Goal: Communication & Community: Answer question/provide support

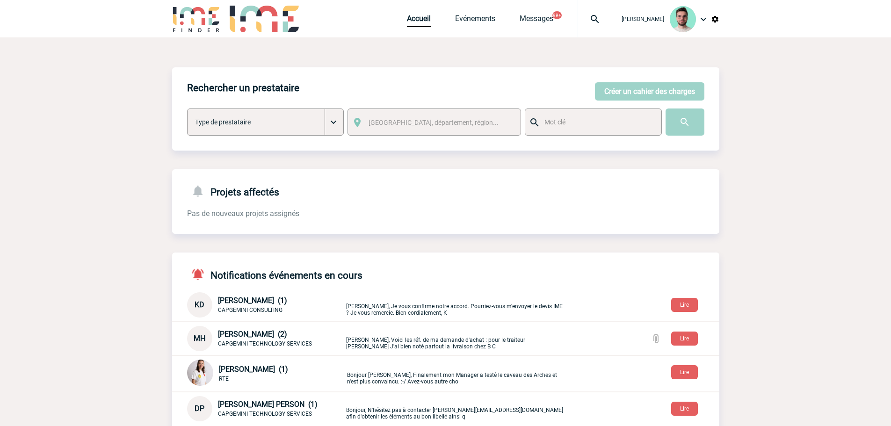
click at [596, 23] on img at bounding box center [595, 19] width 34 height 11
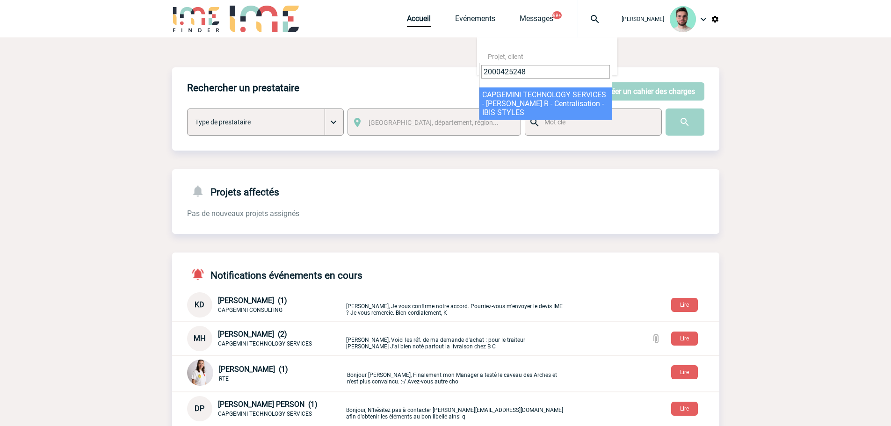
type input "2000425248"
select select "24749"
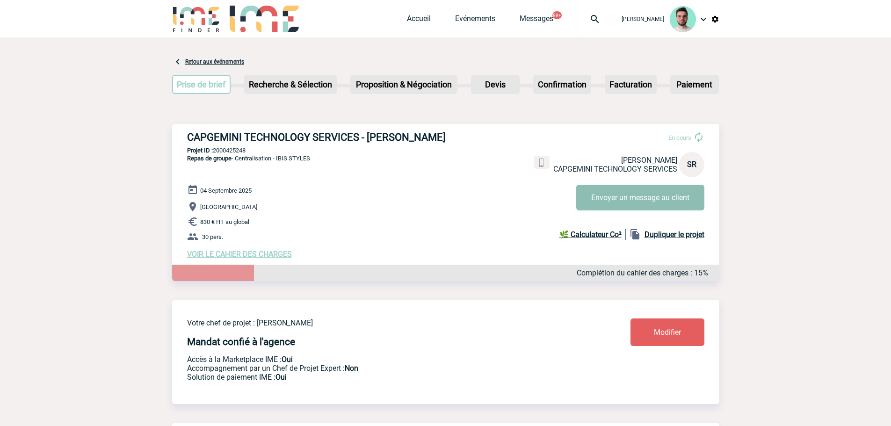
click at [644, 202] on button "Envoyer un message au client" at bounding box center [640, 198] width 128 height 26
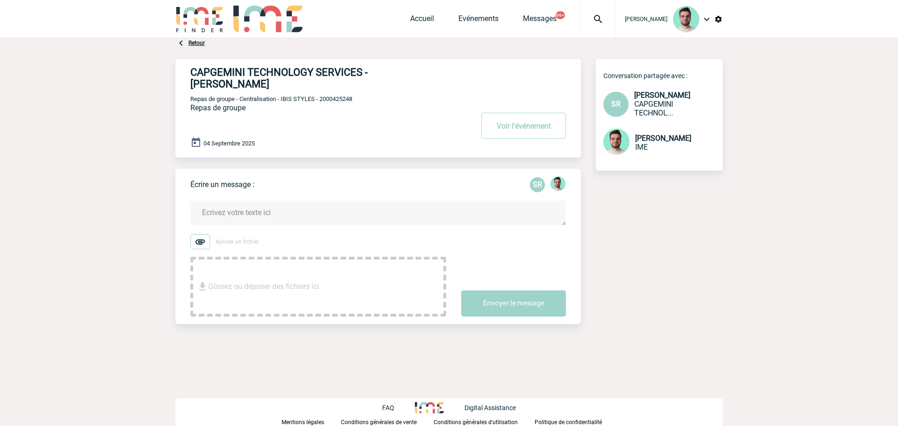
click at [275, 205] on textarea at bounding box center [377, 213] width 375 height 25
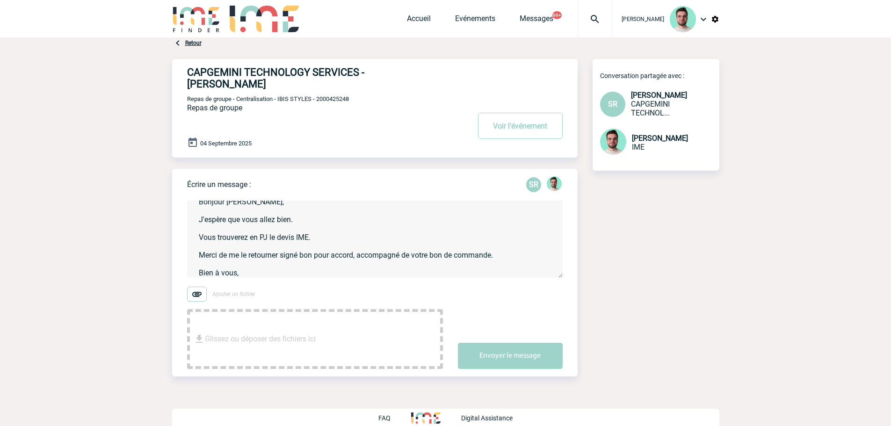
scroll to position [20, 0]
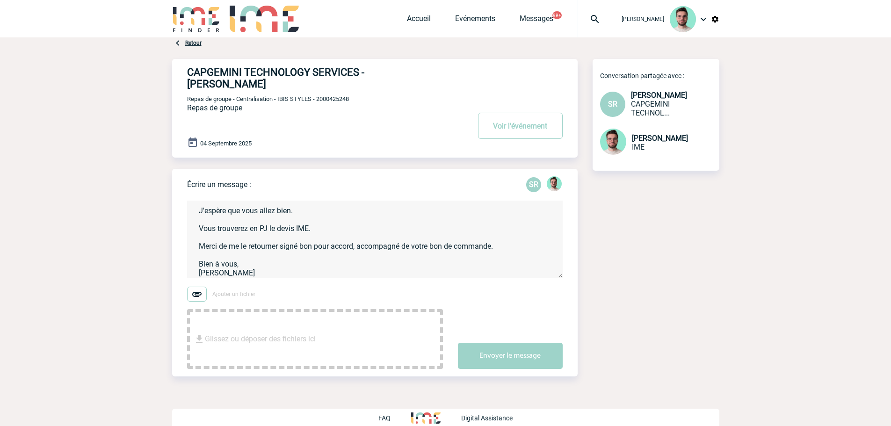
type textarea "Bonjour Séverine, J'espère que vous allez bien. Vous trouverez en PJ le devis I…"
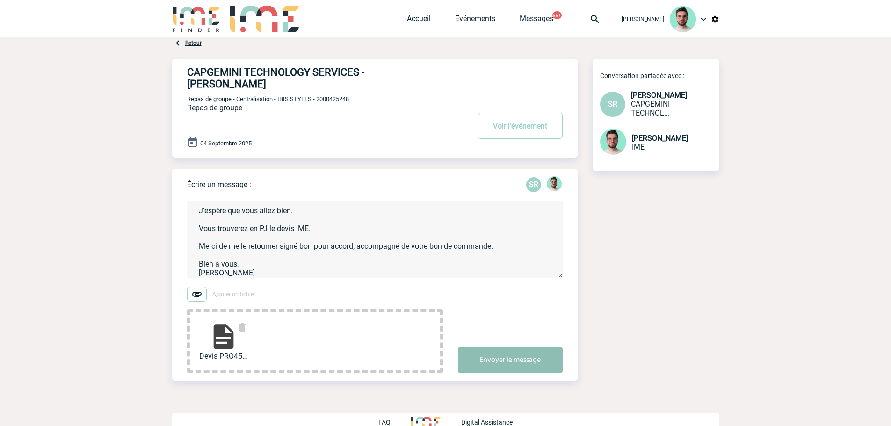
click at [519, 359] on button "Envoyer le message" at bounding box center [510, 360] width 105 height 26
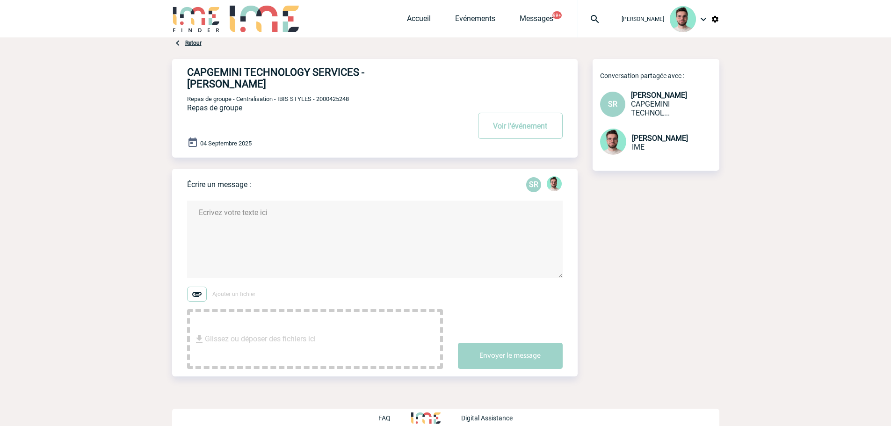
scroll to position [0, 0]
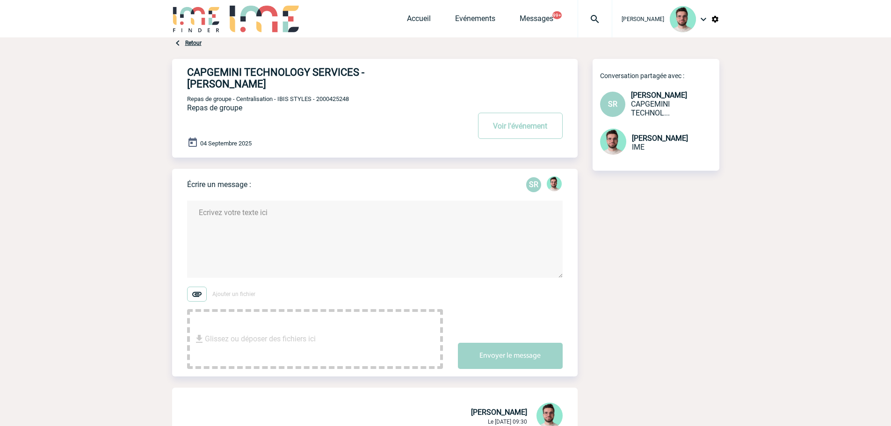
click at [355, 101] on p "Repas de groupe - Centralisation - IBIS STYLES - 2000425248" at bounding box center [327, 98] width 280 height 7
click at [345, 101] on span "Repas de groupe - Centralisation - IBIS STYLES - 2000425248" at bounding box center [268, 98] width 162 height 7
copy span "2000425248"
click at [485, 127] on button "Voir l'événement" at bounding box center [520, 126] width 85 height 26
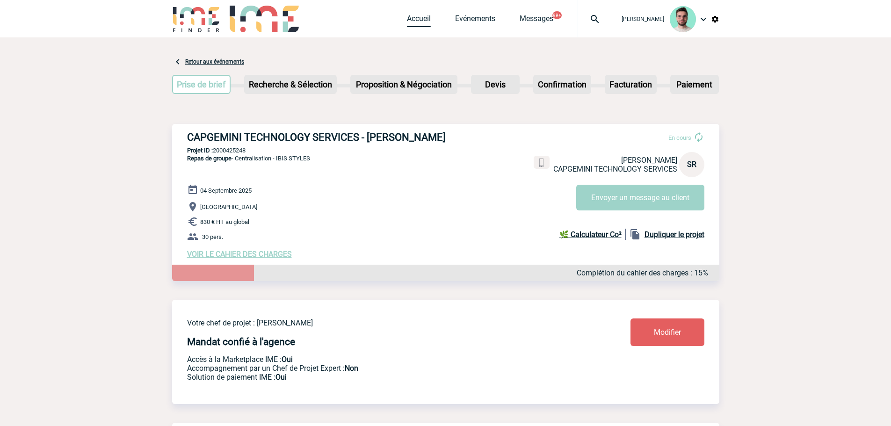
click at [416, 17] on link "Accueil" at bounding box center [419, 20] width 24 height 13
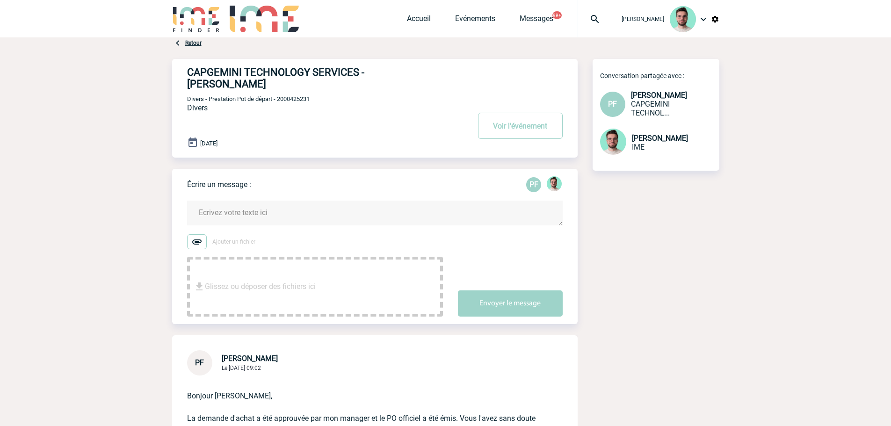
click at [305, 100] on span "Divers - Prestation Pot de départ - 2000425231" at bounding box center [248, 98] width 122 height 7
copy span "2000425231"
click at [252, 208] on textarea at bounding box center [374, 213] width 375 height 25
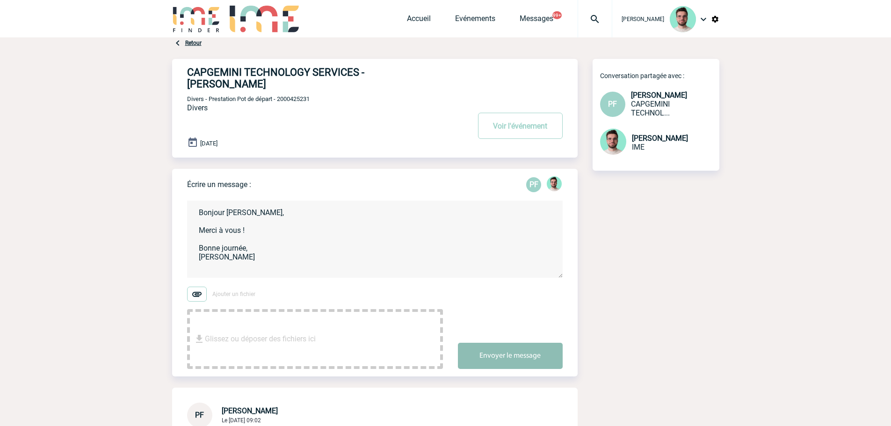
type textarea "Bonjour Patricia, Merci à vous ! Bonne journée, Benjamin"
click at [546, 362] on button "Envoyer le message" at bounding box center [510, 356] width 105 height 26
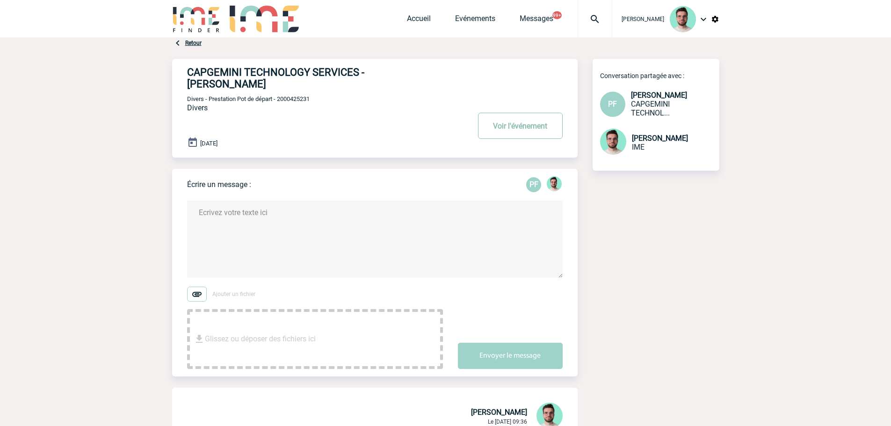
click at [524, 127] on button "Voir l'événement" at bounding box center [520, 126] width 85 height 26
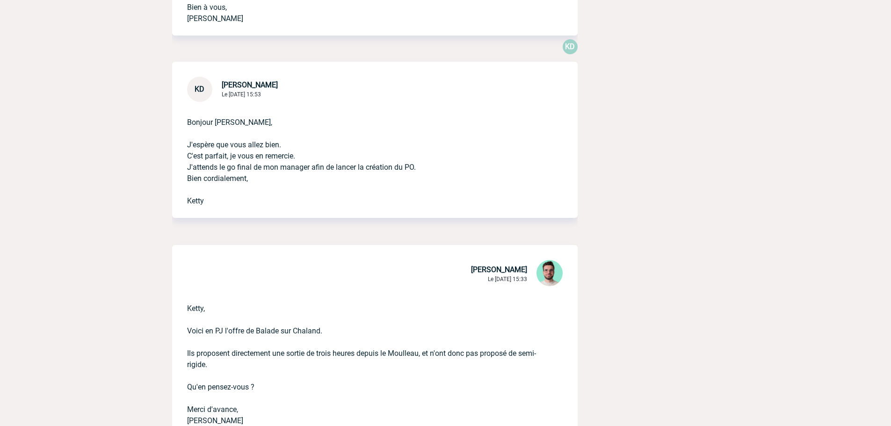
scroll to position [841, 0]
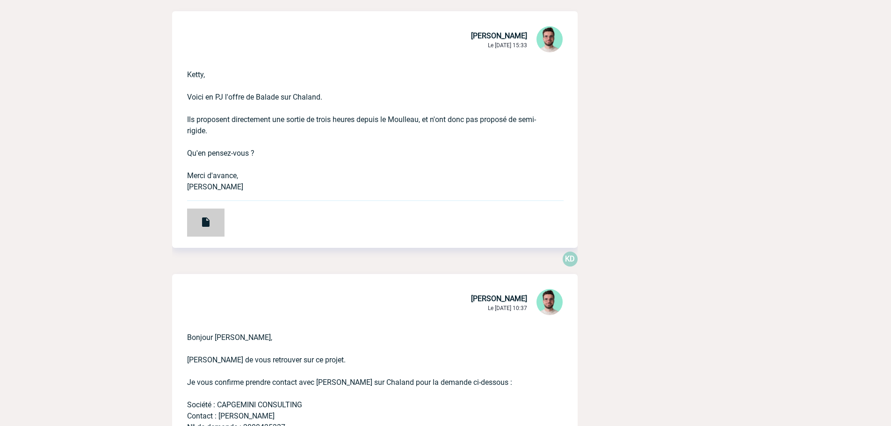
click at [201, 223] on img at bounding box center [205, 221] width 11 height 11
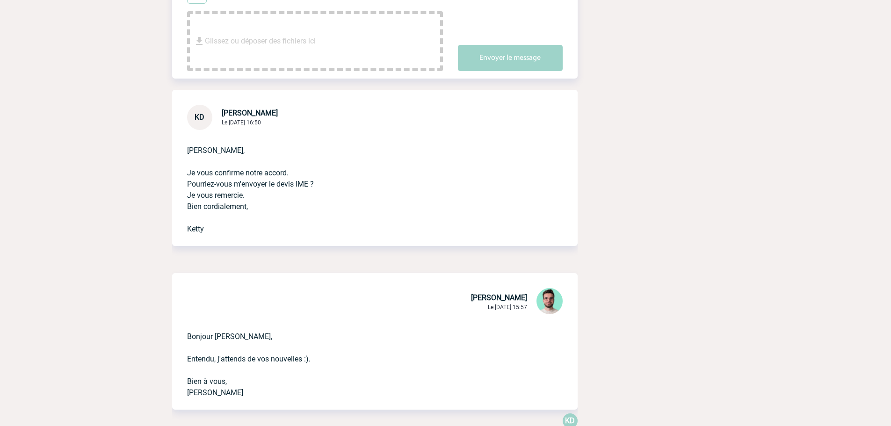
scroll to position [0, 0]
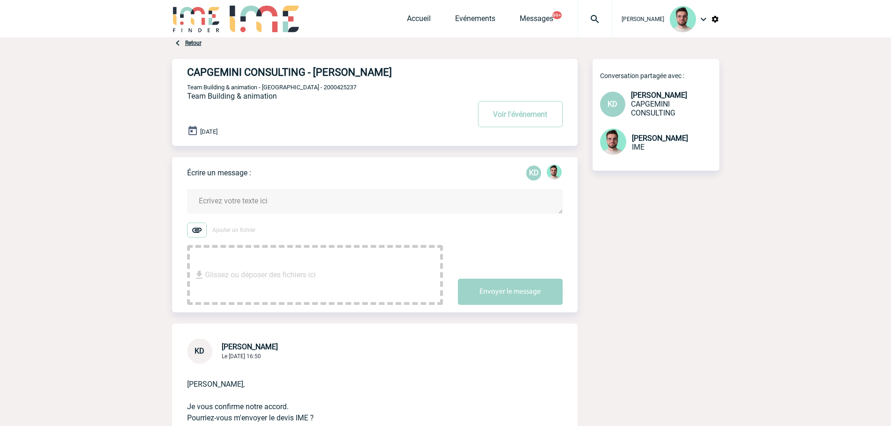
click at [343, 89] on span "Team Building & animation - Balade sur Chaland - 2000425237" at bounding box center [271, 87] width 169 height 7
copy span "2000425237"
click at [474, 14] on link "Evénements" at bounding box center [475, 20] width 40 height 13
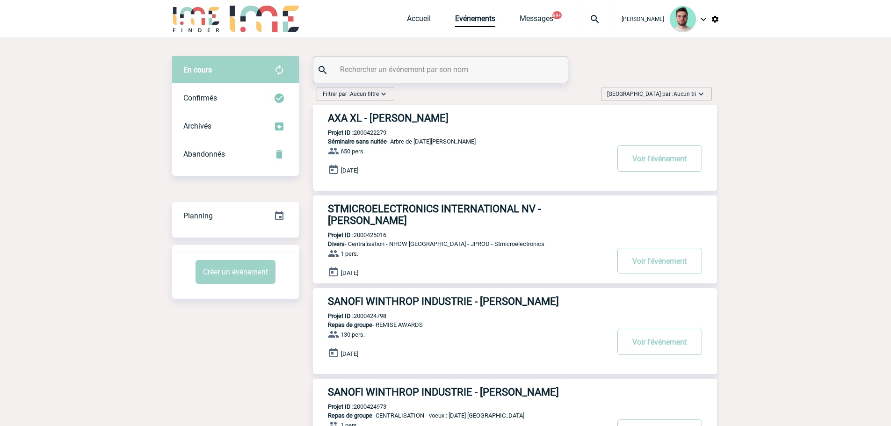
click at [453, 71] on input "text" at bounding box center [442, 70] width 208 height 14
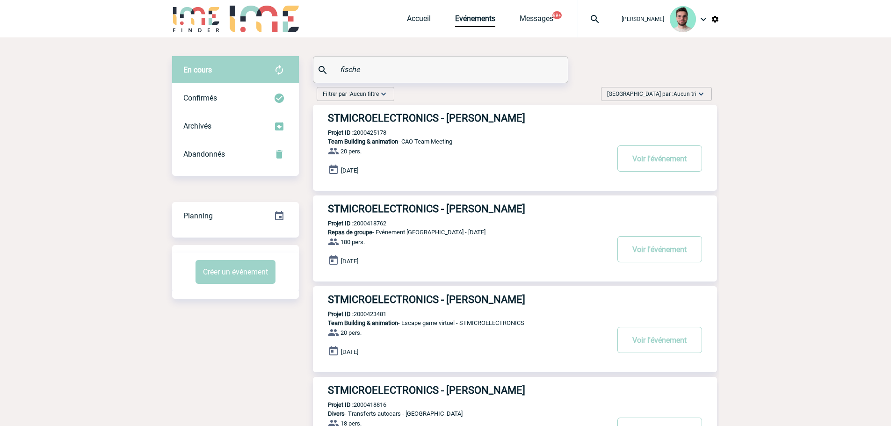
type input "fische"
click at [362, 230] on span "Repas de groupe" at bounding box center [350, 232] width 44 height 7
click at [363, 225] on p "Projet ID : 2000418762" at bounding box center [349, 223] width 73 height 7
copy p "2000418762"
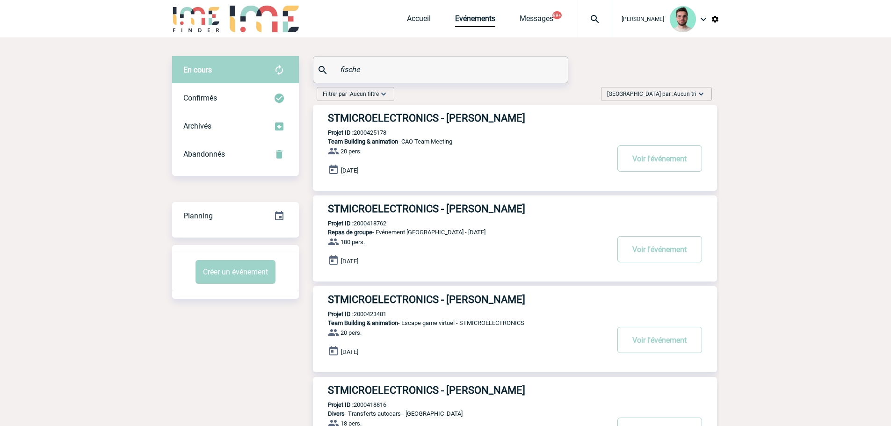
click at [371, 218] on div "STMICROELECTRONICS - Aline FISCHER Projet ID : 2000418762 Repas de groupe - Evé…" at bounding box center [515, 238] width 404 height 86
click at [375, 210] on h3 "STMICROELECTRONICS - Aline FISCHER" at bounding box center [468, 209] width 280 height 12
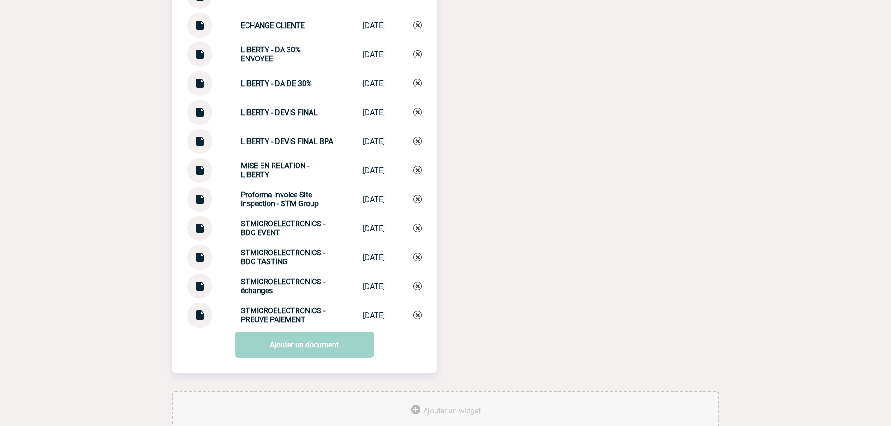
scroll to position [1487, 0]
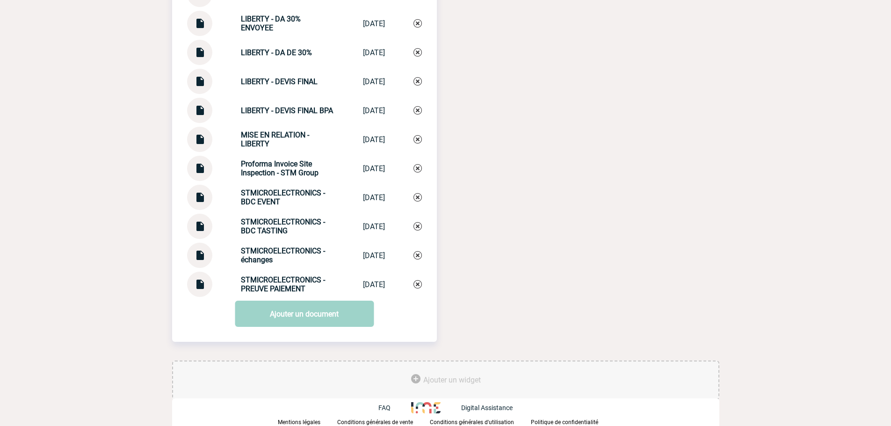
click at [284, 317] on link "Ajouter un document" at bounding box center [304, 314] width 139 height 26
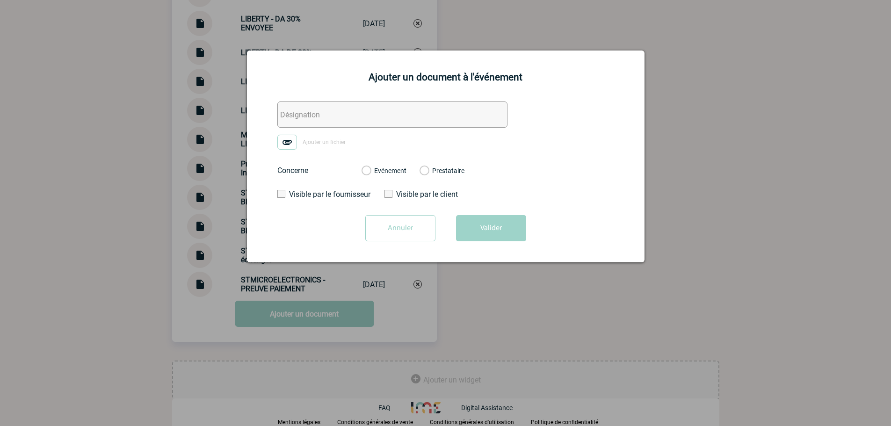
click at [291, 135] on img at bounding box center [287, 142] width 20 height 15
click at [0, 0] on input "Ajouter un fichier" at bounding box center [0, 0] width 0 height 0
click at [324, 118] on input "text" at bounding box center [392, 114] width 230 height 26
type input "FINAL QUOTE LIBERTY 27.08"
click at [370, 175] on label "Evénement" at bounding box center [365, 171] width 9 height 8
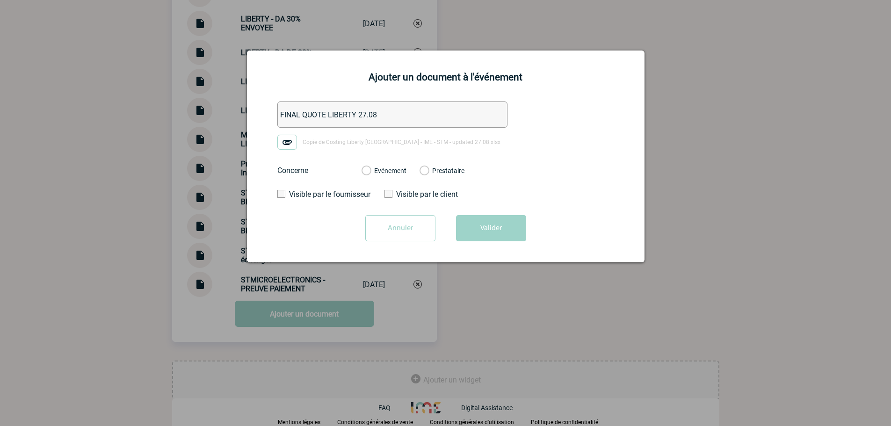
click at [0, 0] on input "Evénement" at bounding box center [0, 0] width 0 height 0
click at [462, 215] on form "FINAL QUOTE LIBERTY 27.08 Copie de Costing Liberty Portugal - IME - STM - updat…" at bounding box center [446, 174] width 374 height 147
click at [483, 231] on button "Valider" at bounding box center [491, 228] width 70 height 26
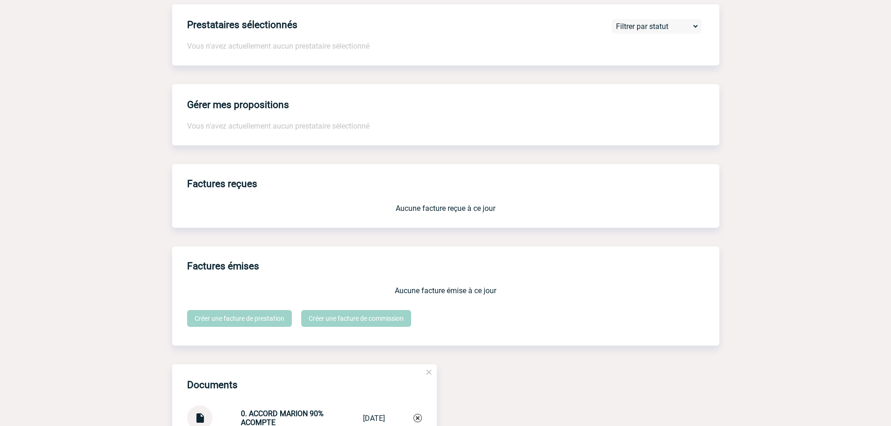
scroll to position [0, 0]
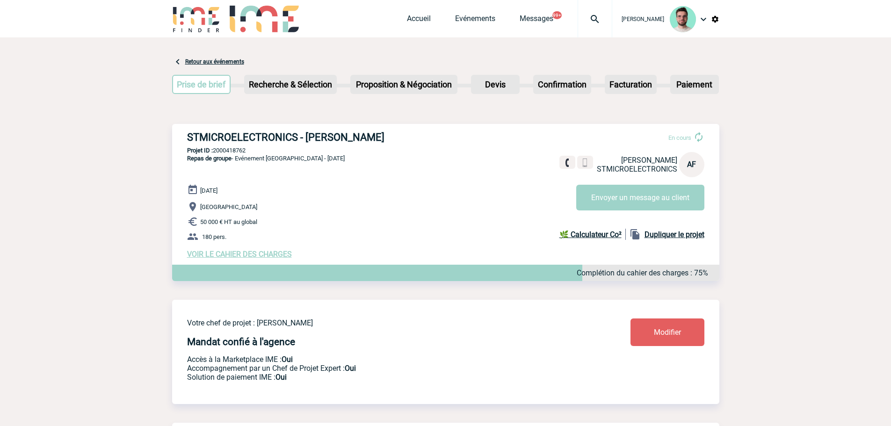
click at [227, 154] on p "Projet ID : 2000418762" at bounding box center [445, 150] width 547 height 7
copy p "2000418762"
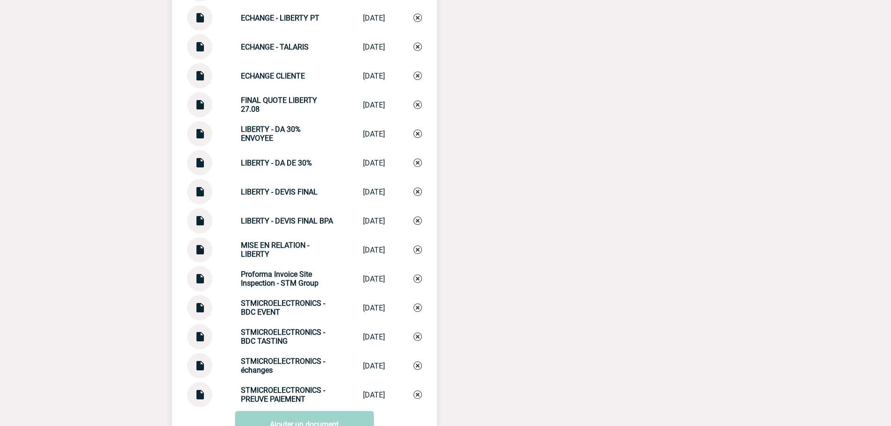
scroll to position [1496, 0]
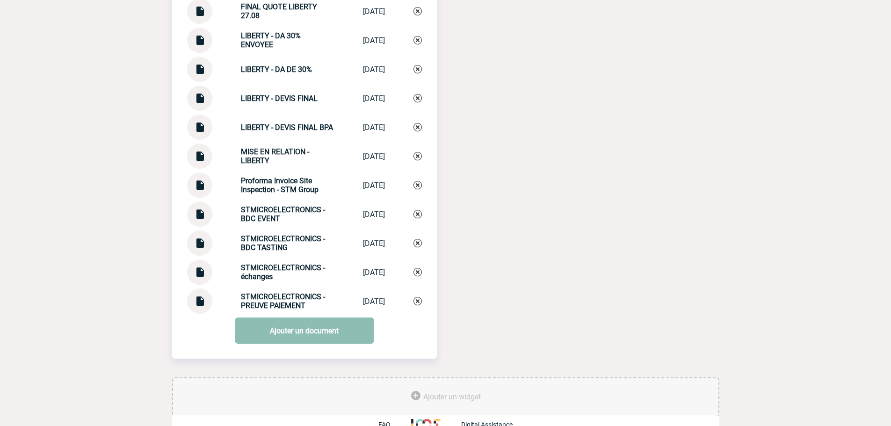
drag, startPoint x: 309, startPoint y: 315, endPoint x: 305, endPoint y: 330, distance: 15.4
click at [309, 314] on div "STMICROELECTRONICS - PREUVE PAIEMENT STMICROELECTRON... 05/06/2025" at bounding box center [304, 300] width 235 height 25
click at [302, 340] on link "Ajouter un document" at bounding box center [304, 330] width 139 height 26
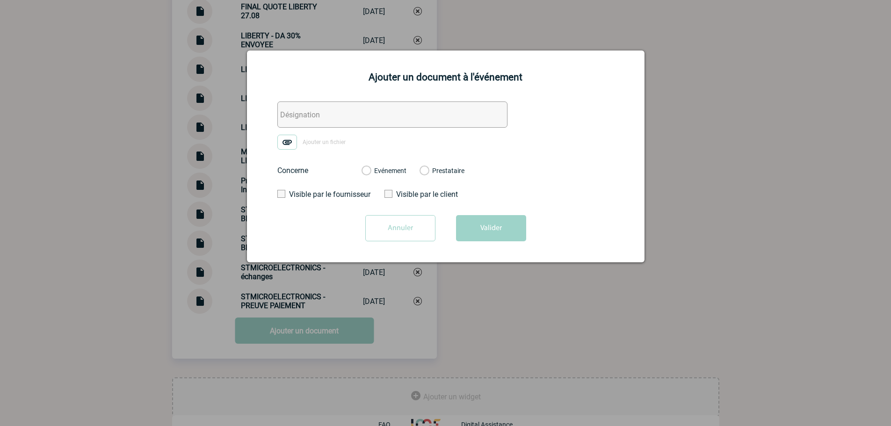
click at [316, 116] on input "text" at bounding box center [392, 114] width 230 height 26
type input "1. ECHANGE CLIENTE DEVIS FINAL"
click at [308, 146] on label "Ajouter un fichier" at bounding box center [314, 142] width 75 height 15
click at [0, 0] on input "Ajouter un fichier" at bounding box center [0, 0] width 0 height 0
click at [377, 166] on div "Evénement" at bounding box center [383, 170] width 45 height 9
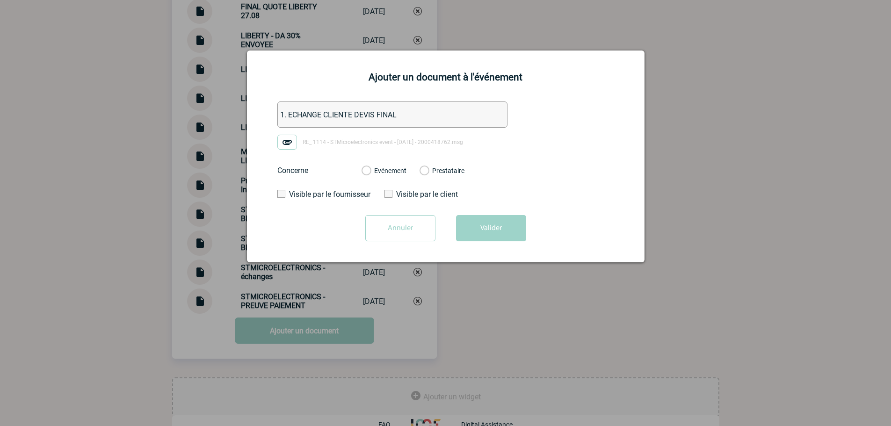
click at [370, 173] on label "Evénement" at bounding box center [365, 171] width 9 height 8
click at [0, 0] on input "Evénement" at bounding box center [0, 0] width 0 height 0
click at [471, 230] on button "Valider" at bounding box center [491, 228] width 70 height 26
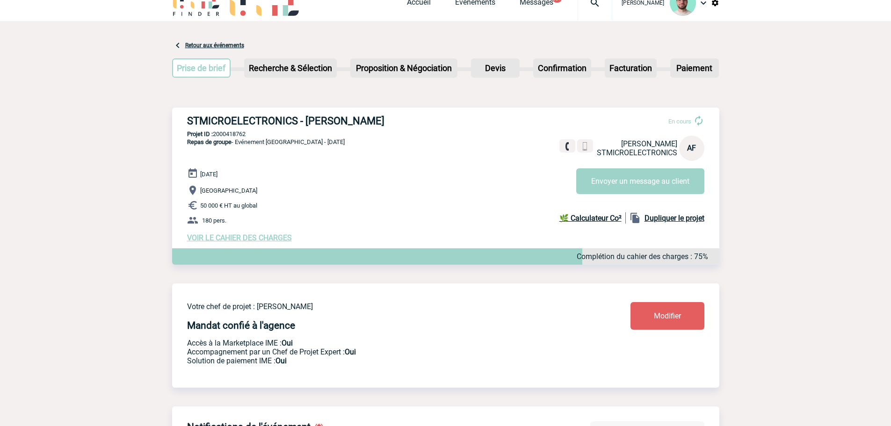
scroll to position [0, 0]
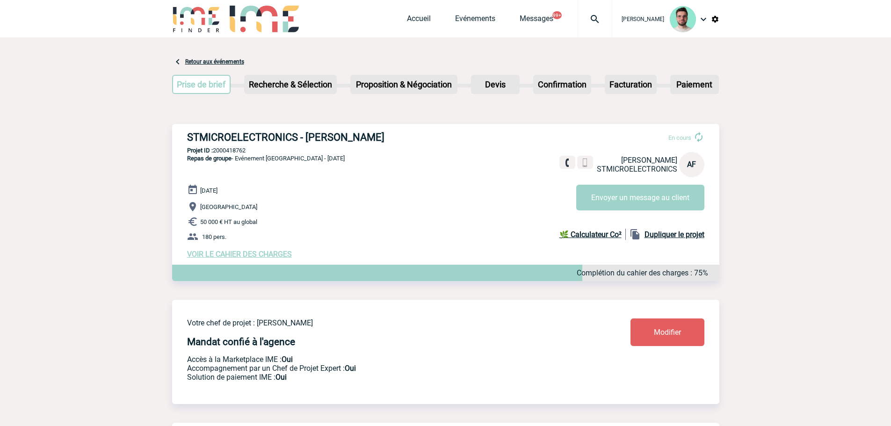
click at [589, 20] on img at bounding box center [595, 19] width 34 height 11
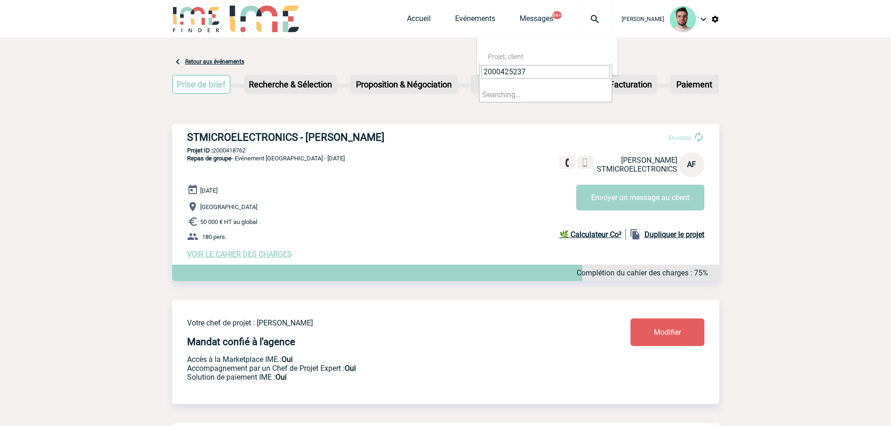
type input "2000425237"
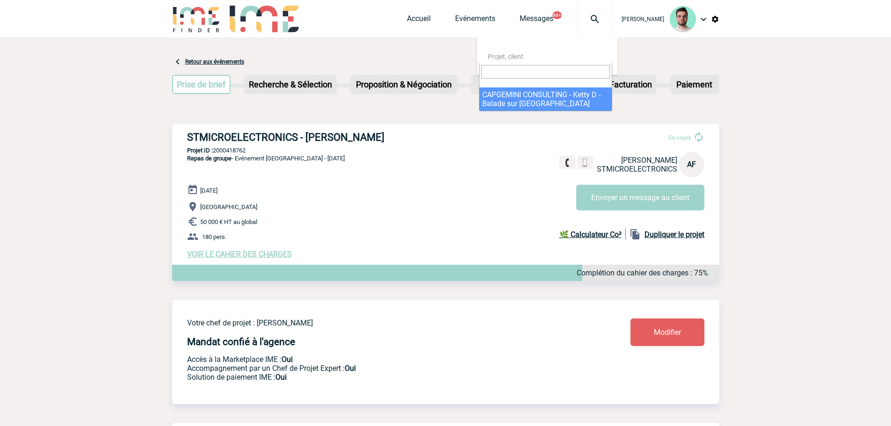
select select "24738"
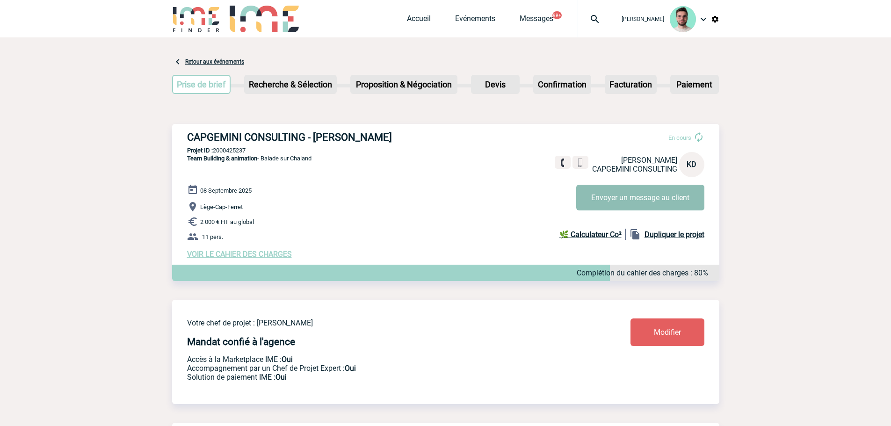
click at [636, 205] on button "Envoyer un message au client" at bounding box center [640, 198] width 128 height 26
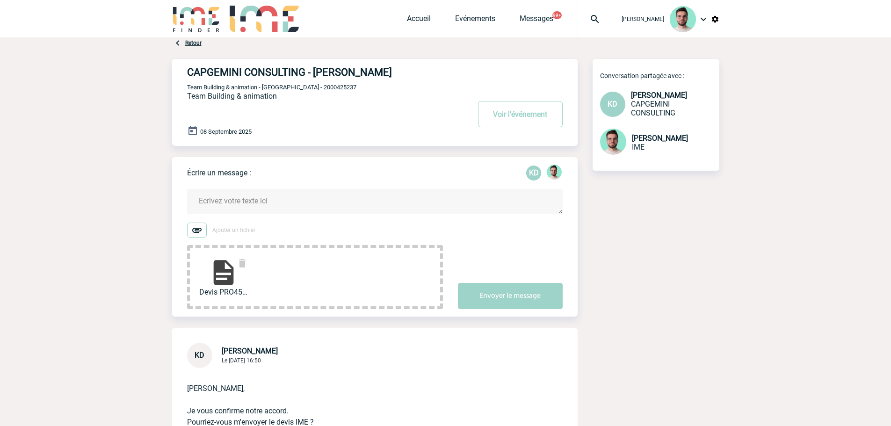
click at [254, 206] on textarea at bounding box center [374, 201] width 375 height 25
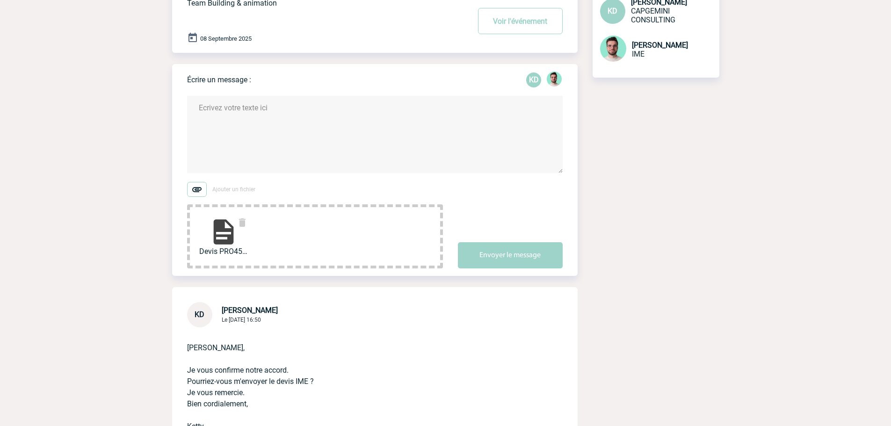
scroll to position [93, 0]
type textarea "K"
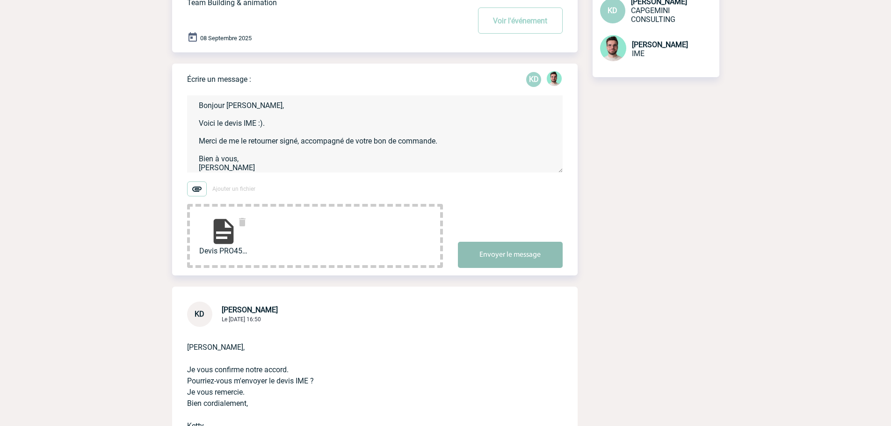
type textarea "Bonjour Ketty, Voici le devis IME :). Merci de me le retourner signé, accompagn…"
click at [526, 259] on button "Envoyer le message" at bounding box center [510, 255] width 105 height 26
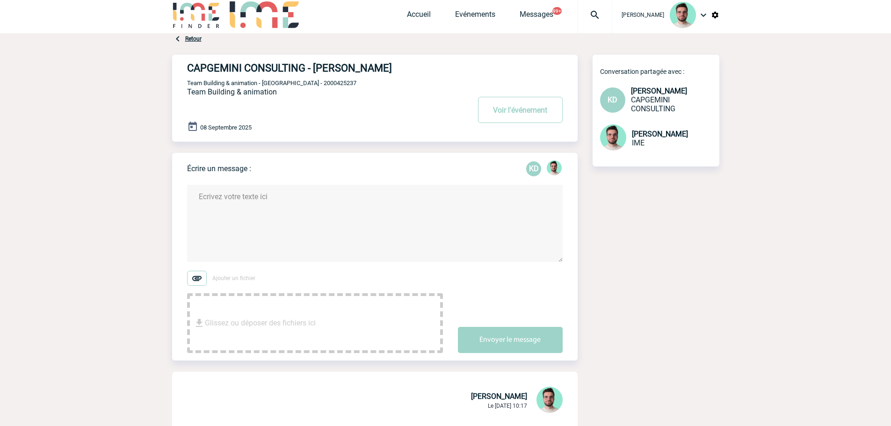
scroll to position [0, 0]
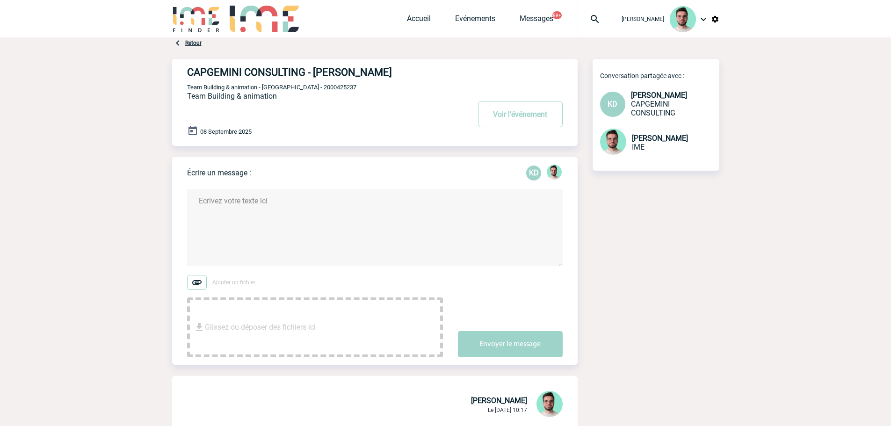
click at [353, 86] on span "Team Building & animation - Balade sur Chaland - 2000425237" at bounding box center [271, 87] width 169 height 7
click at [353, 88] on span "Team Building & animation - Balade sur Chaland - 2000425237" at bounding box center [271, 87] width 169 height 7
click at [347, 88] on span "Team Building & animation - Balade sur Chaland - 2000425237" at bounding box center [271, 87] width 169 height 7
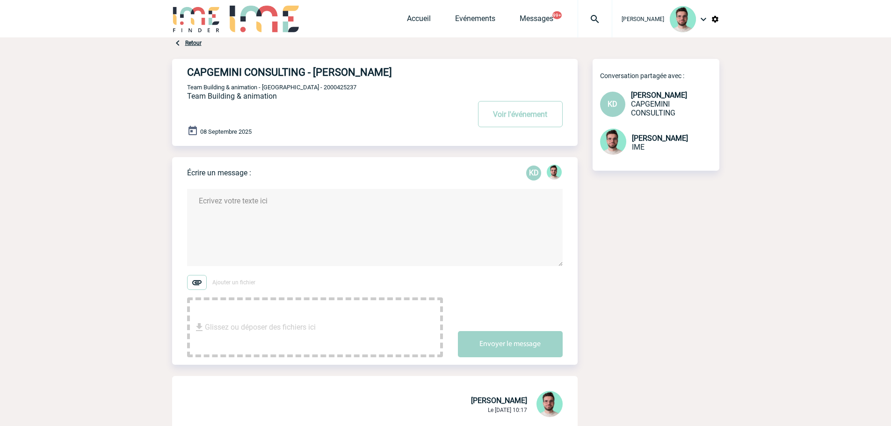
click at [347, 88] on span "Team Building & animation - Balade sur Chaland - 2000425237" at bounding box center [271, 87] width 169 height 7
copy span "2000425237"
click at [599, 25] on div at bounding box center [594, 18] width 35 height 37
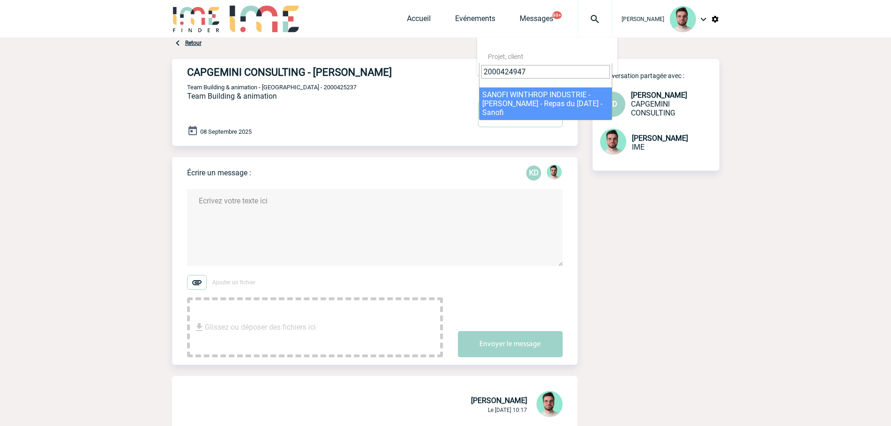
type input "2000424947"
select select "24448"
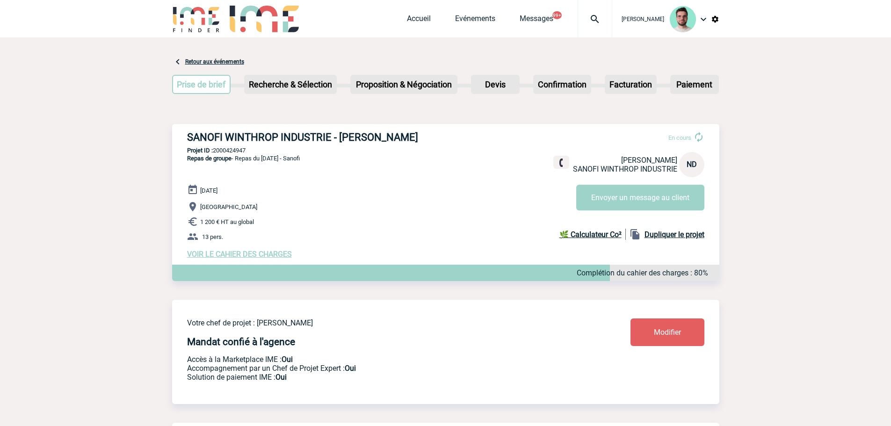
click at [229, 154] on p "Projet ID : 2000424947" at bounding box center [445, 150] width 547 height 7
copy p "2000424947"
click at [597, 26] on div at bounding box center [594, 18] width 35 height 37
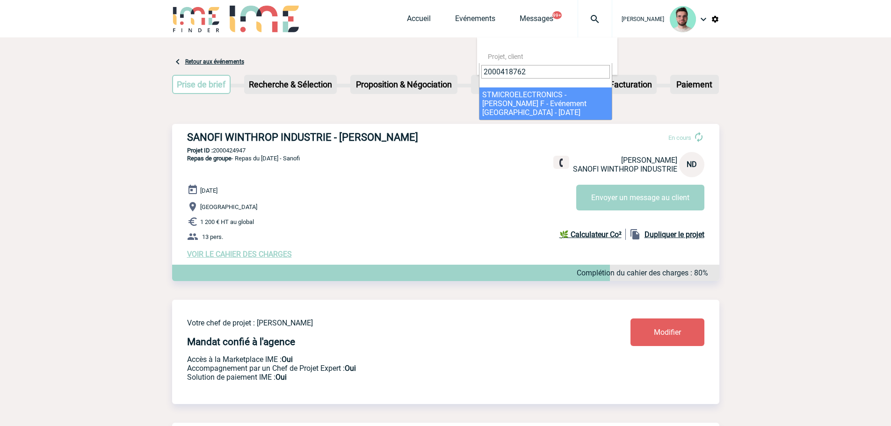
type input "2000418762"
select select "18263"
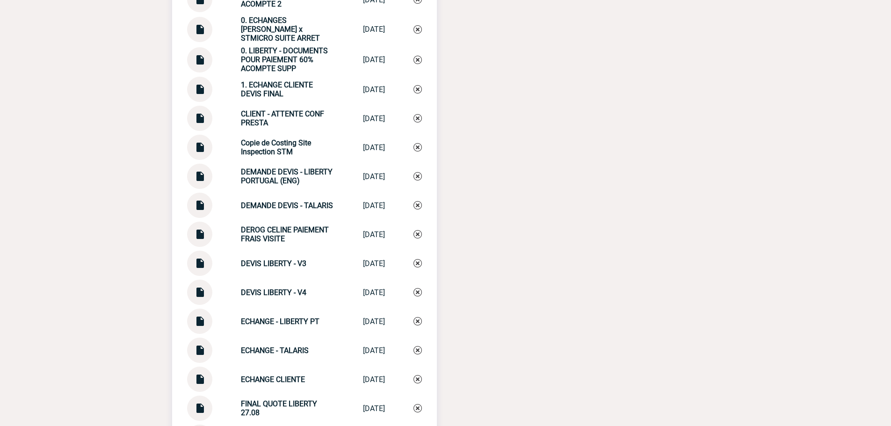
scroll to position [903, 0]
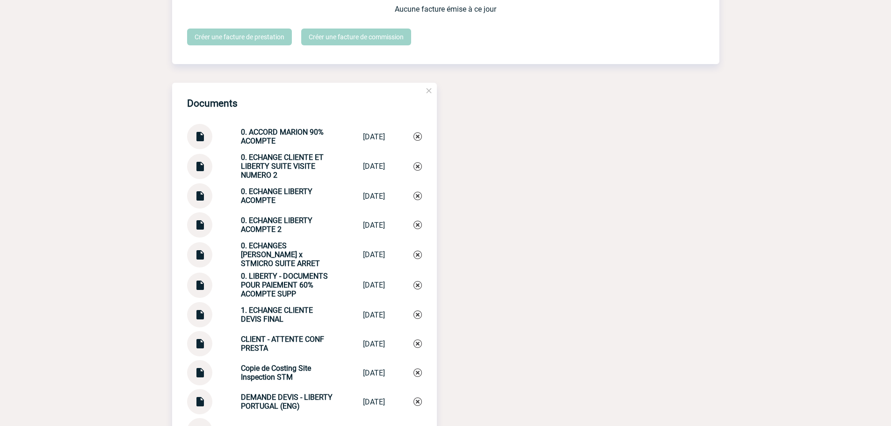
click at [262, 221] on strong "0. ECHANGE LIBERTY ACOMPTE 2" at bounding box center [277, 225] width 72 height 18
copy div "0. ECHANGE LIBERTY ACOMPTE 2 0. ECHANGE LIBE..."
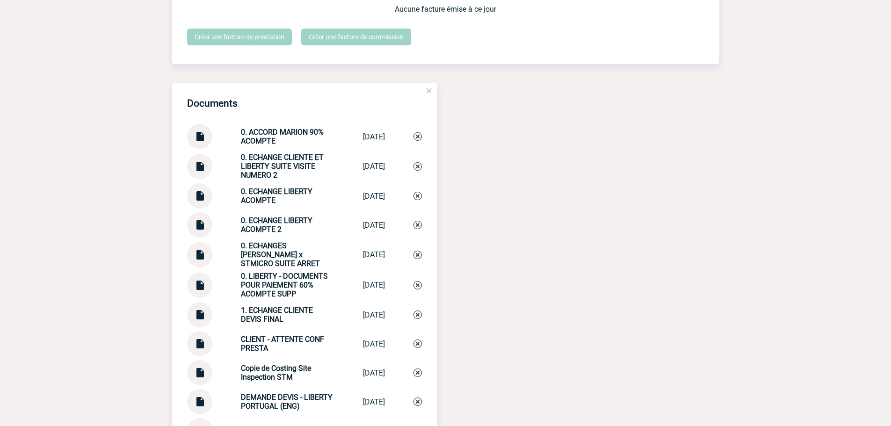
click at [417, 229] on img at bounding box center [417, 225] width 8 height 8
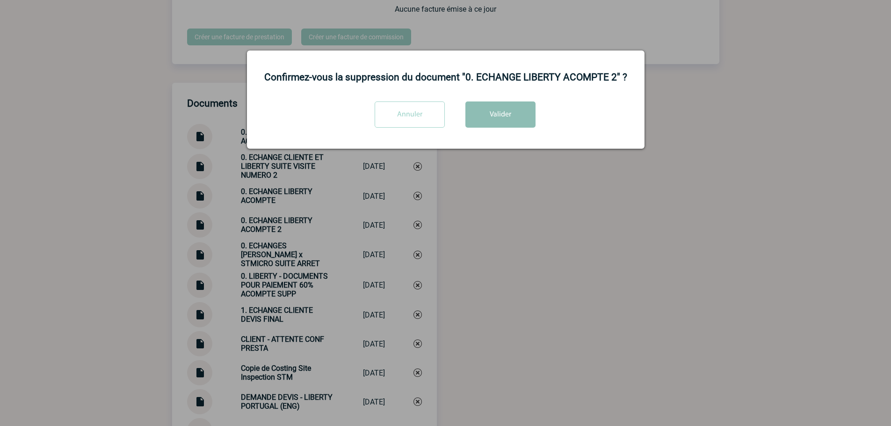
click at [515, 115] on button "Valider" at bounding box center [500, 114] width 70 height 26
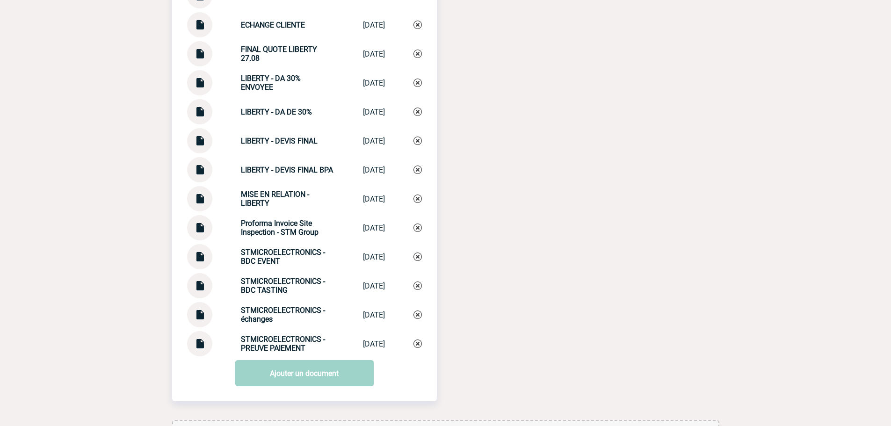
scroll to position [1516, 0]
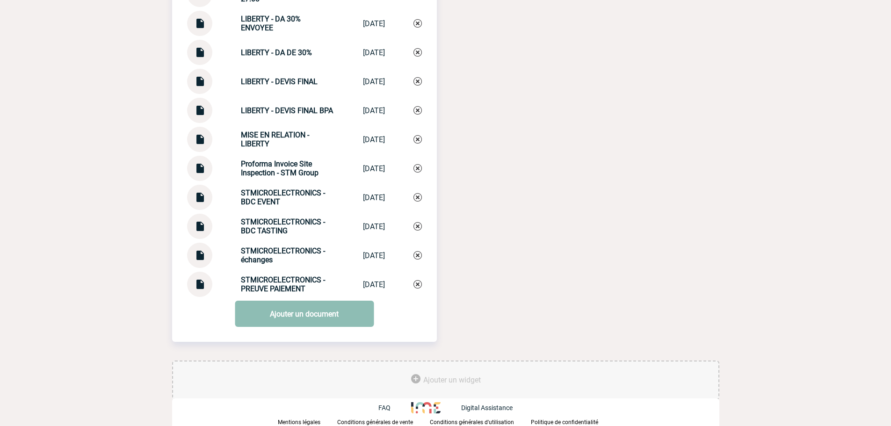
click at [275, 326] on link "Ajouter un document" at bounding box center [304, 314] width 139 height 26
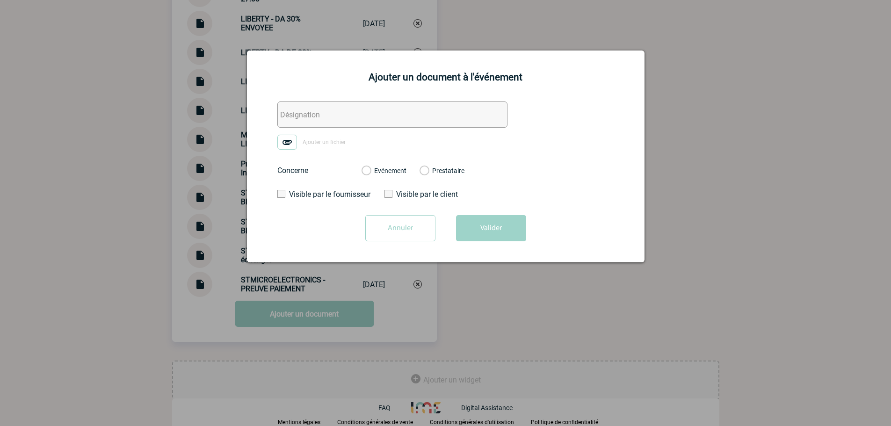
click at [349, 119] on input "text" at bounding box center [392, 114] width 230 height 26
paste input "0. ECHANGE LIBERTY ACOMPTE 2"
type input "0. ECHANGE LIBERTY ACOMPTE 2"
click at [295, 148] on img at bounding box center [287, 142] width 20 height 15
click at [0, 0] on input "Ajouter un fichier" at bounding box center [0, 0] width 0 height 0
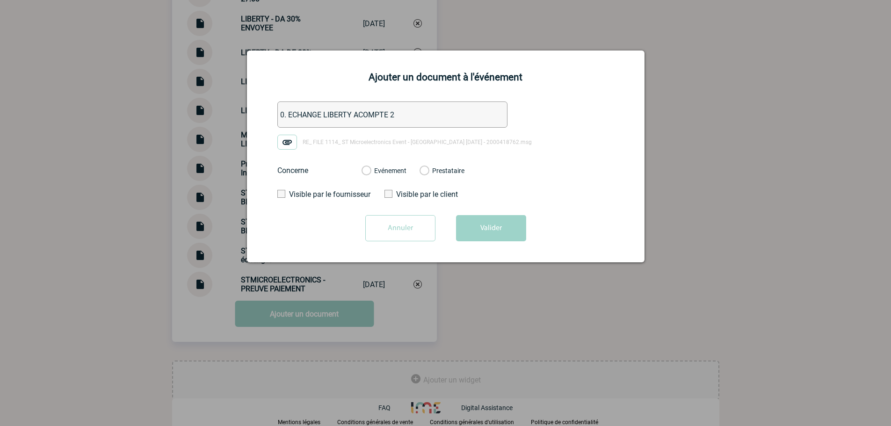
drag, startPoint x: 370, startPoint y: 164, endPoint x: 382, endPoint y: 174, distance: 15.9
click at [373, 167] on div "Evénement Prestataire" at bounding box center [413, 170] width 118 height 24
click at [370, 174] on label "Evénement" at bounding box center [365, 171] width 9 height 8
click at [0, 0] on input "Evénement" at bounding box center [0, 0] width 0 height 0
click at [541, 239] on div "Annuler Valider" at bounding box center [446, 231] width 374 height 33
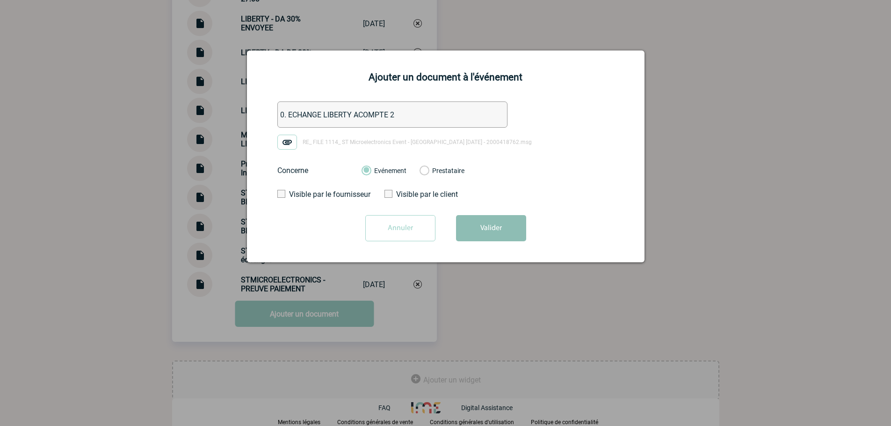
click at [507, 231] on button "Valider" at bounding box center [491, 228] width 70 height 26
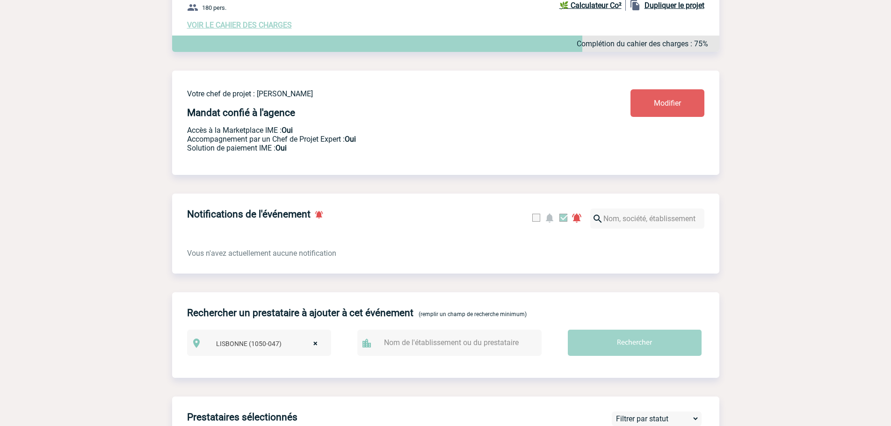
scroll to position [0, 0]
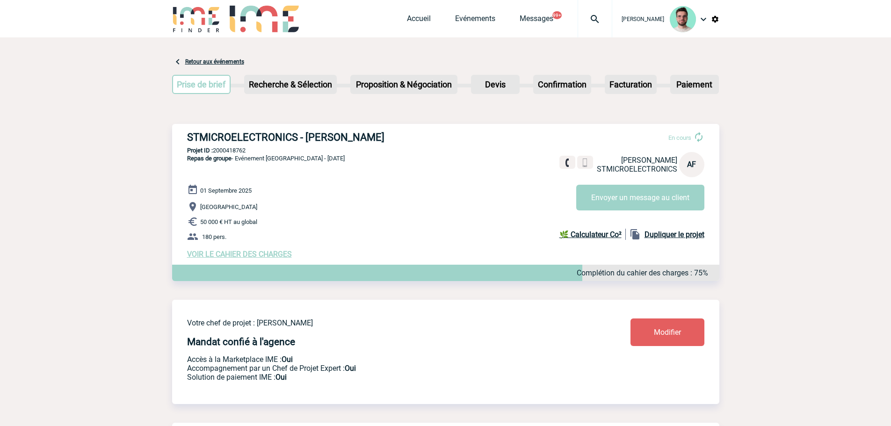
click at [578, 21] on img at bounding box center [595, 19] width 34 height 11
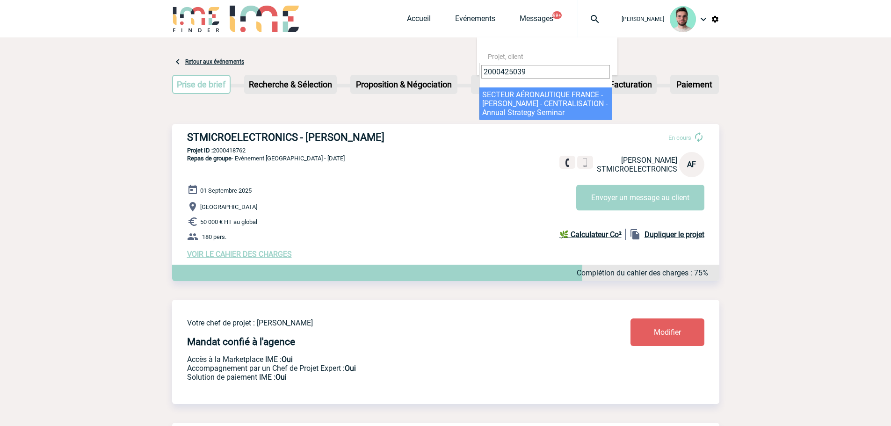
type input "2000425039"
select select "24540"
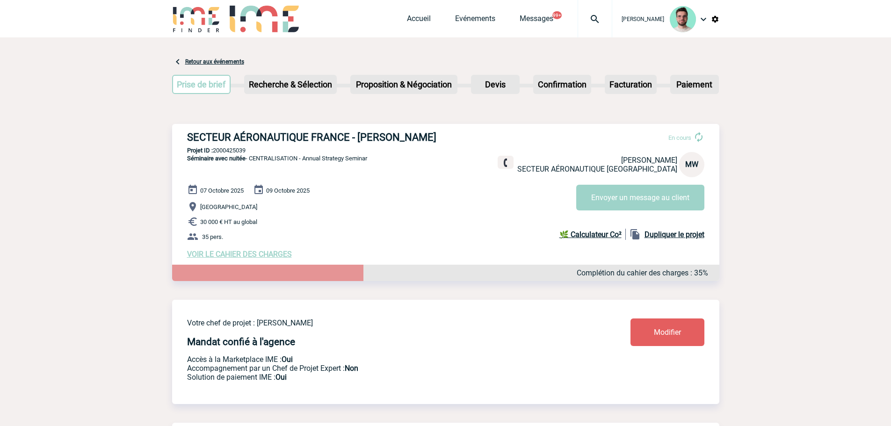
click at [227, 151] on p "Projet ID : 2000425039" at bounding box center [445, 150] width 547 height 7
copy p "2000425039"
click at [432, 23] on div "Accueil Evénements Messages 99+ Projet, client Projet, client" at bounding box center [509, 18] width 205 height 37
click at [407, 17] on link "Accueil" at bounding box center [419, 20] width 24 height 13
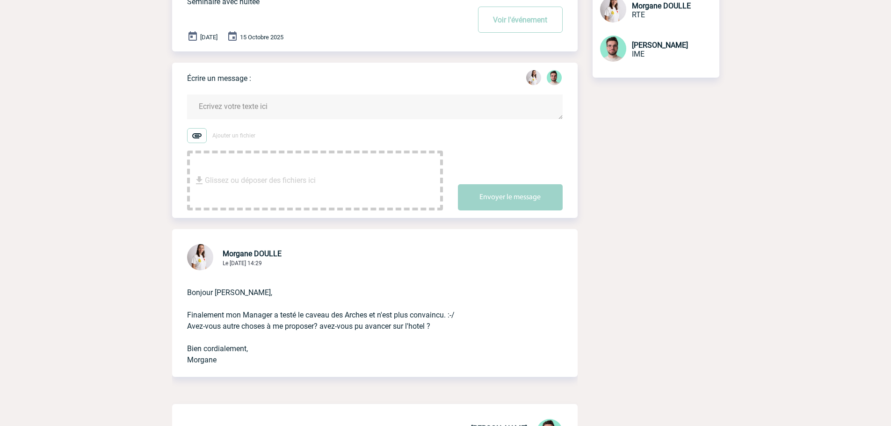
scroll to position [93, 0]
click at [229, 115] on textarea at bounding box center [374, 107] width 375 height 25
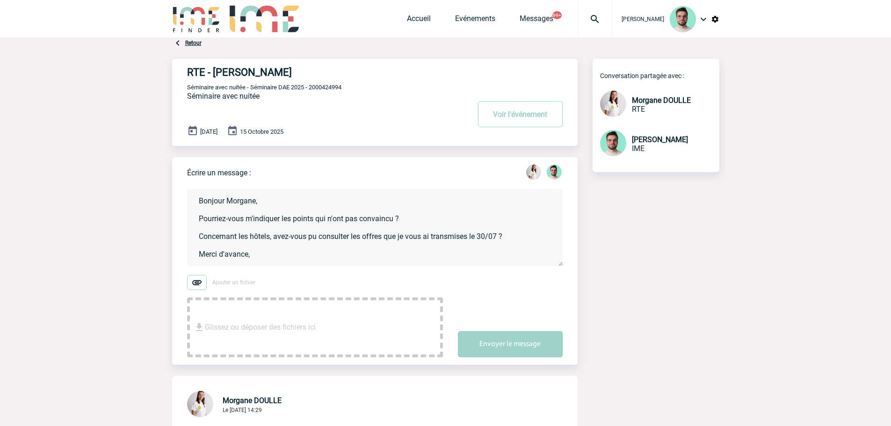
scroll to position [2, 0]
type textarea "Bonjour Morgane, Pourriez-vous m'indiquer les points qui n'ont pas convaincu ? …"
click at [533, 357] on button "Envoyer le message" at bounding box center [510, 344] width 105 height 26
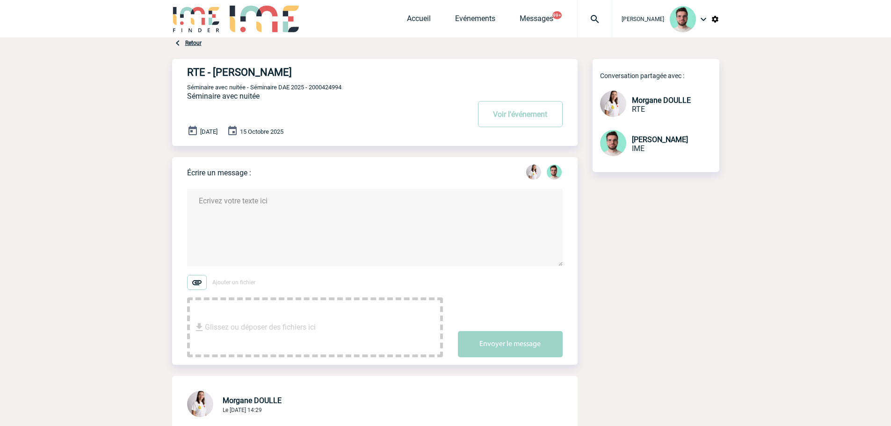
scroll to position [0, 0]
click at [407, 18] on link "Accueil" at bounding box center [419, 20] width 24 height 13
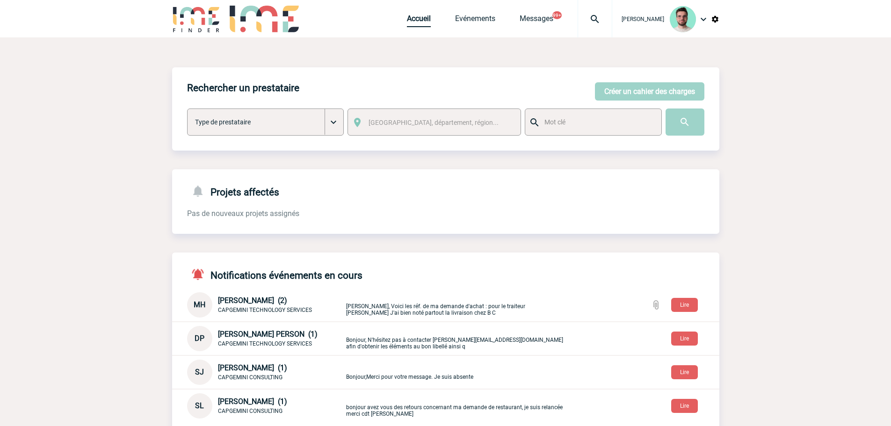
click at [418, 19] on link "Accueil" at bounding box center [419, 20] width 24 height 13
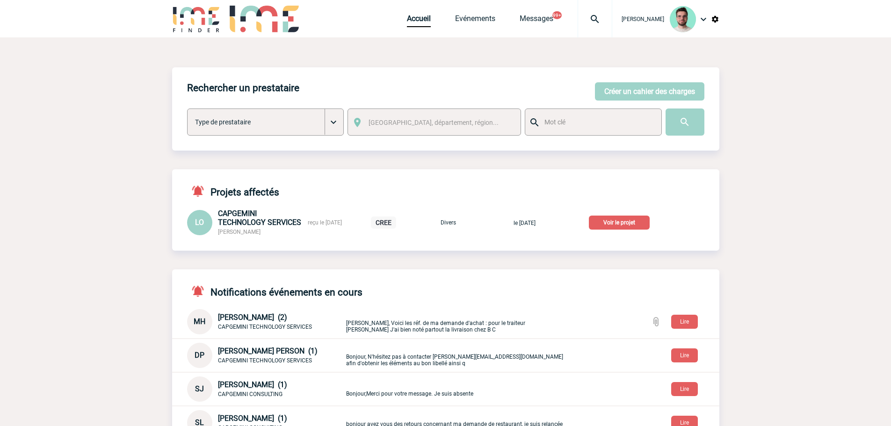
click at [405, 257] on div "Rechercher un prestataire [PERSON_NAME] un cahier des charges [PERSON_NAME] un …" at bounding box center [445, 370] width 547 height 607
click at [418, 25] on link "Accueil" at bounding box center [419, 20] width 24 height 13
click at [626, 220] on p "Voir le projet" at bounding box center [619, 223] width 61 height 14
